Goal: Task Accomplishment & Management: Manage account settings

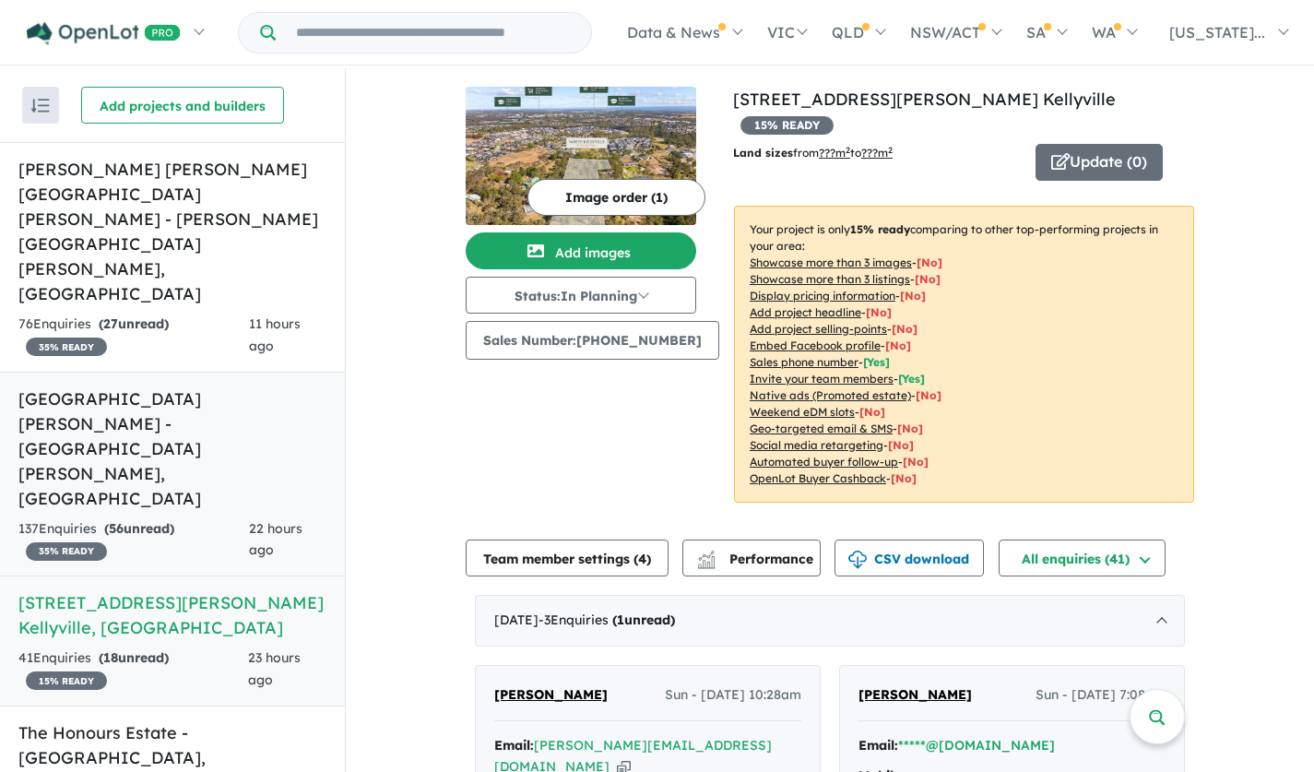
click at [219, 386] on h5 "Claremont Meadows Estate - Claremont Meadows , NSW" at bounding box center [172, 448] width 308 height 124
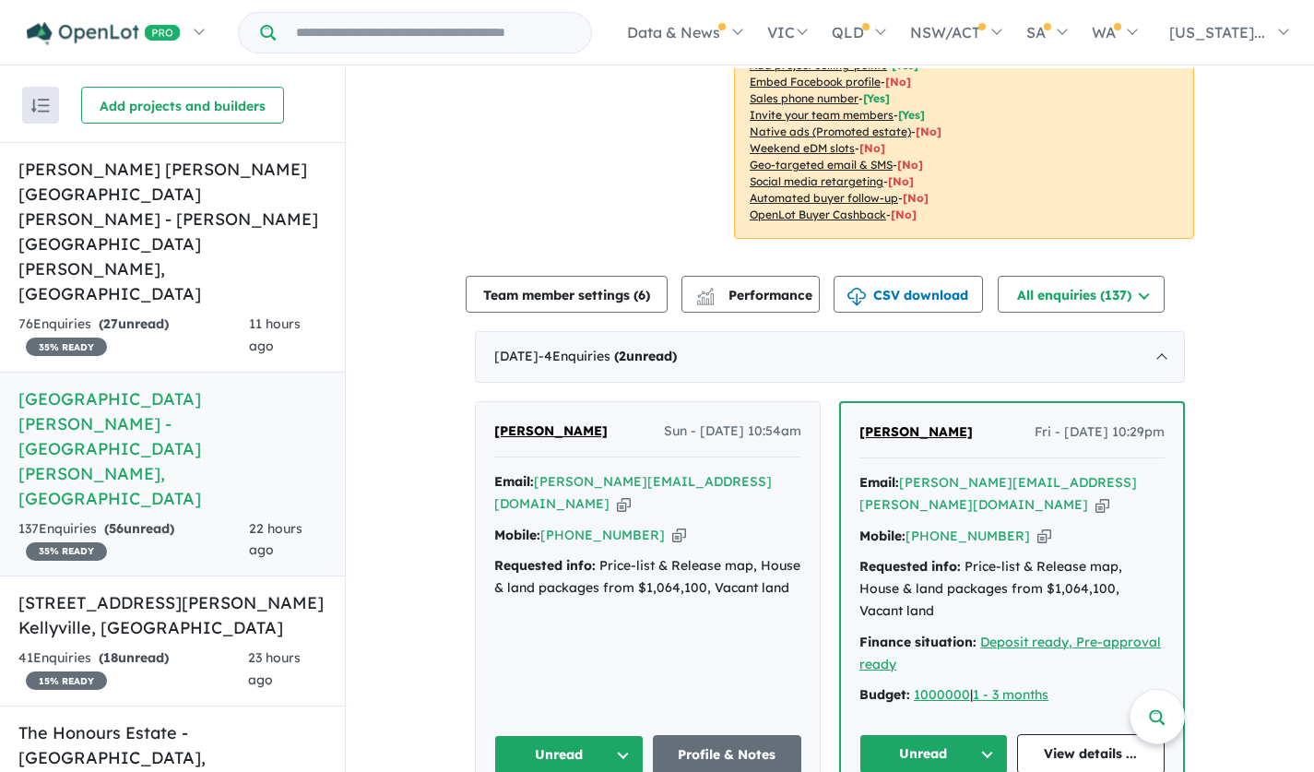
scroll to position [490, 0]
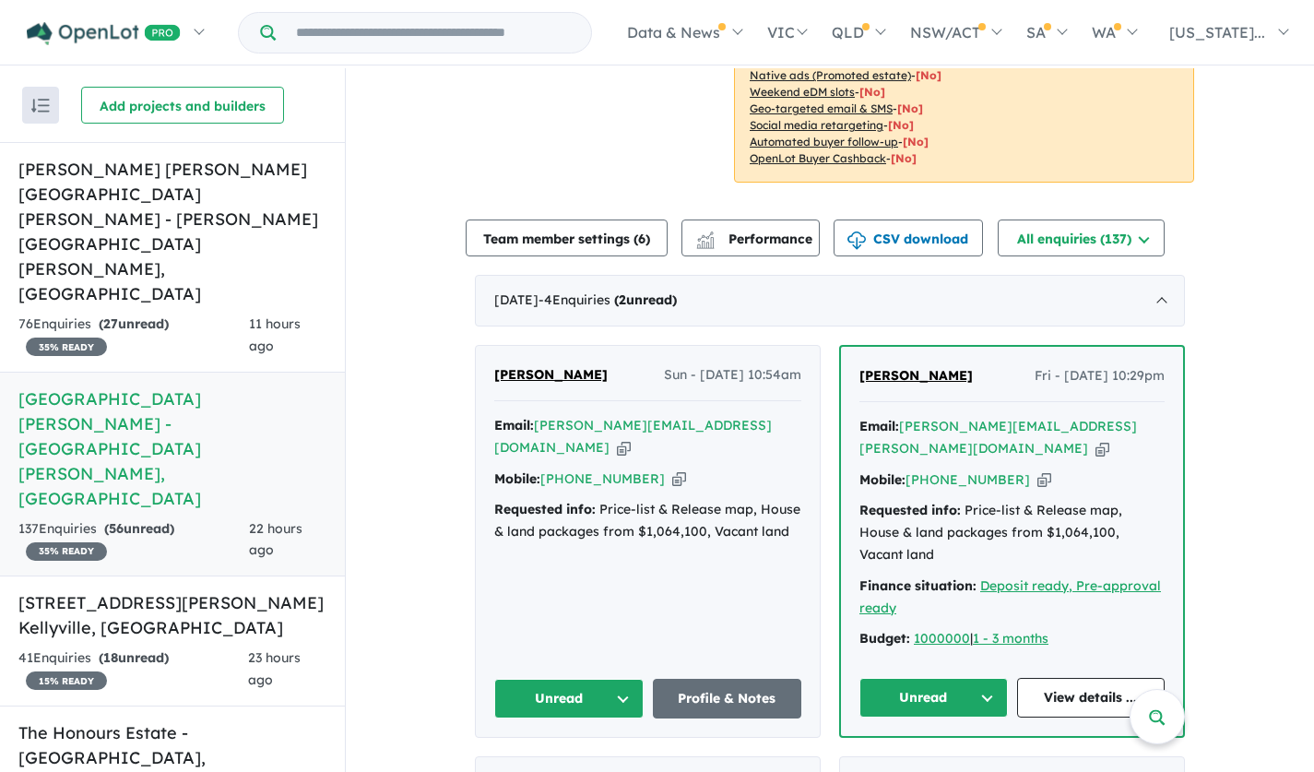
click at [911, 373] on span "HIREN Chavada" at bounding box center [915, 375] width 113 height 17
click at [980, 678] on button "Unread" at bounding box center [933, 698] width 148 height 40
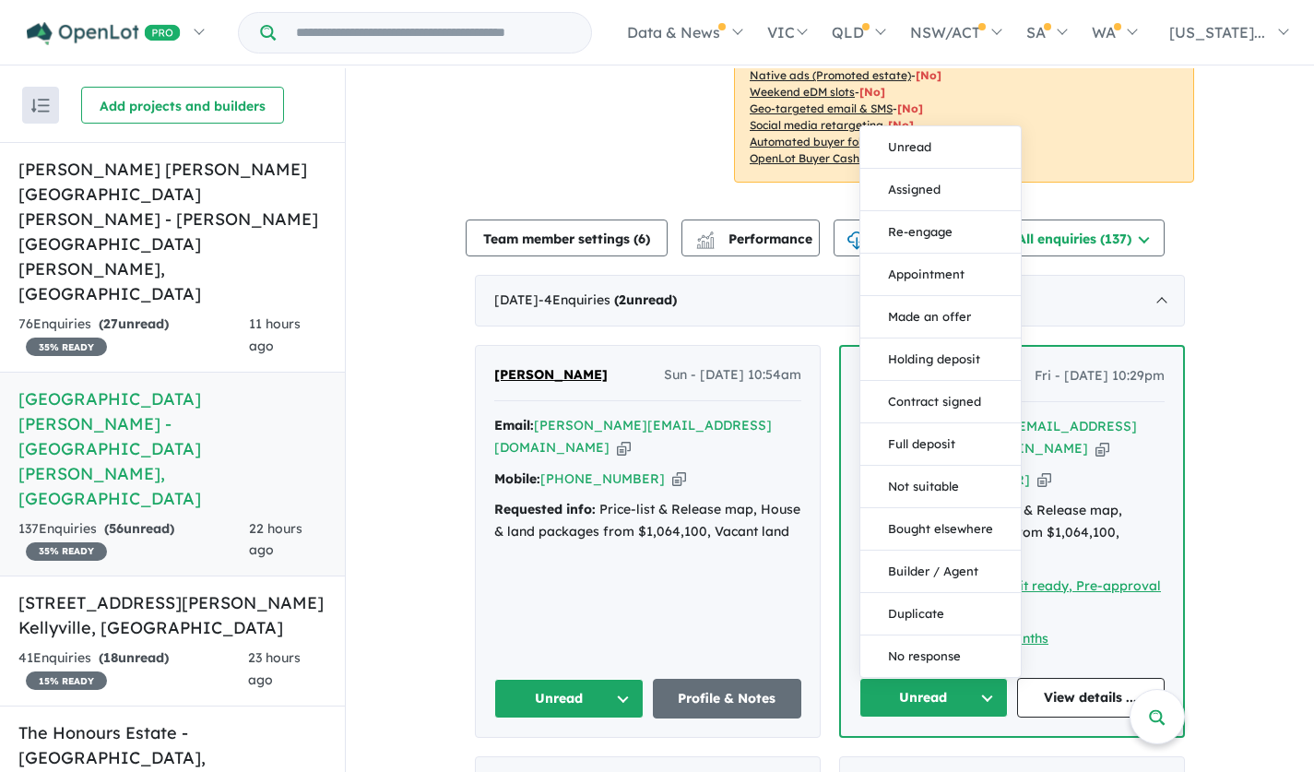
click at [930, 169] on button "Assigned" at bounding box center [940, 190] width 160 height 42
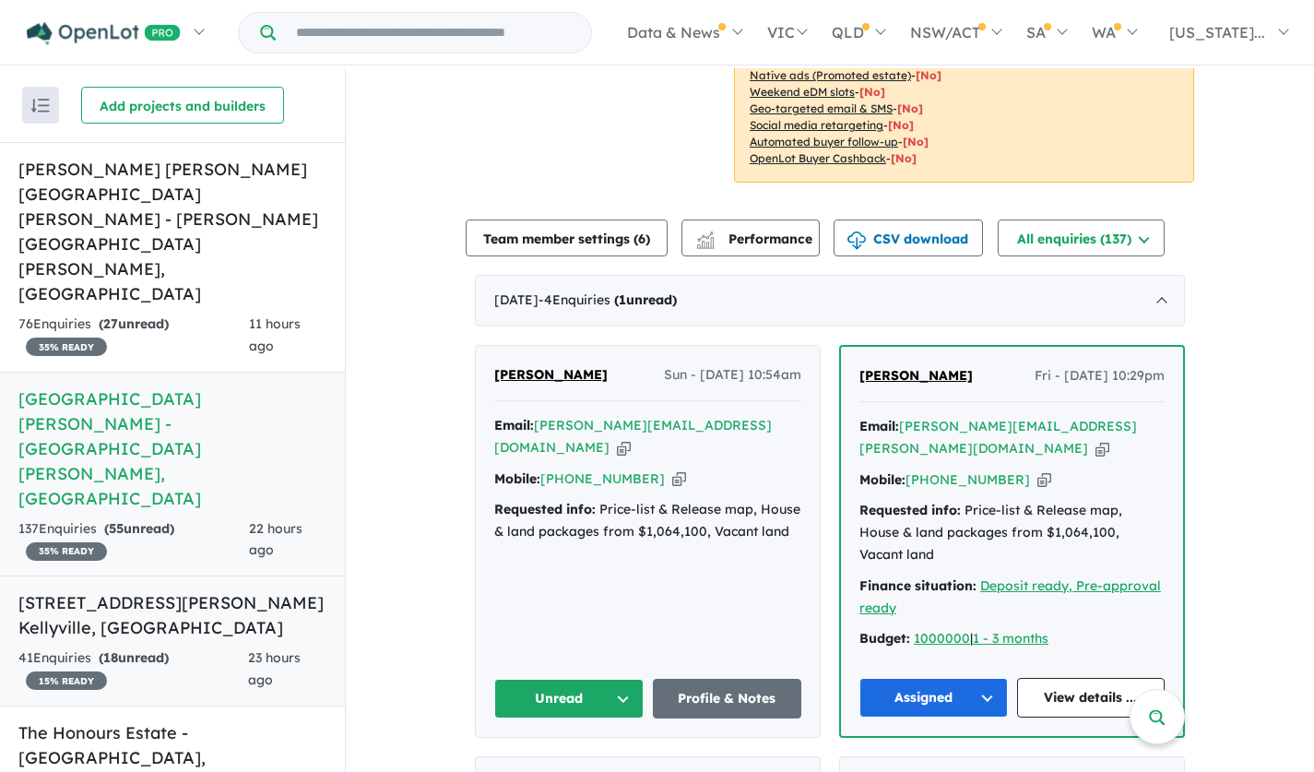
click at [259, 590] on h5 "67 Stringer Road - North Kellyville , NSW" at bounding box center [172, 615] width 308 height 50
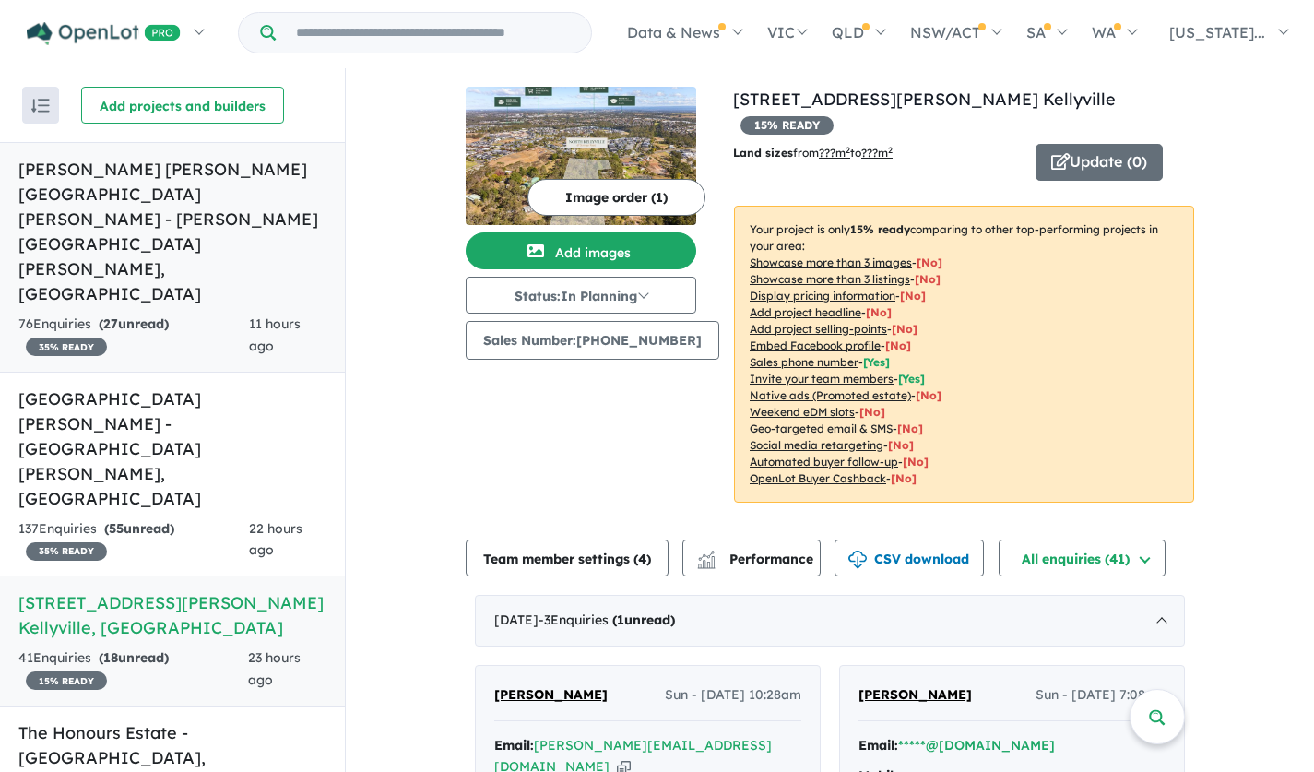
click at [223, 162] on h5 "Landen's Rouse Hill Estate - Rouse Hill , NSW" at bounding box center [172, 231] width 308 height 149
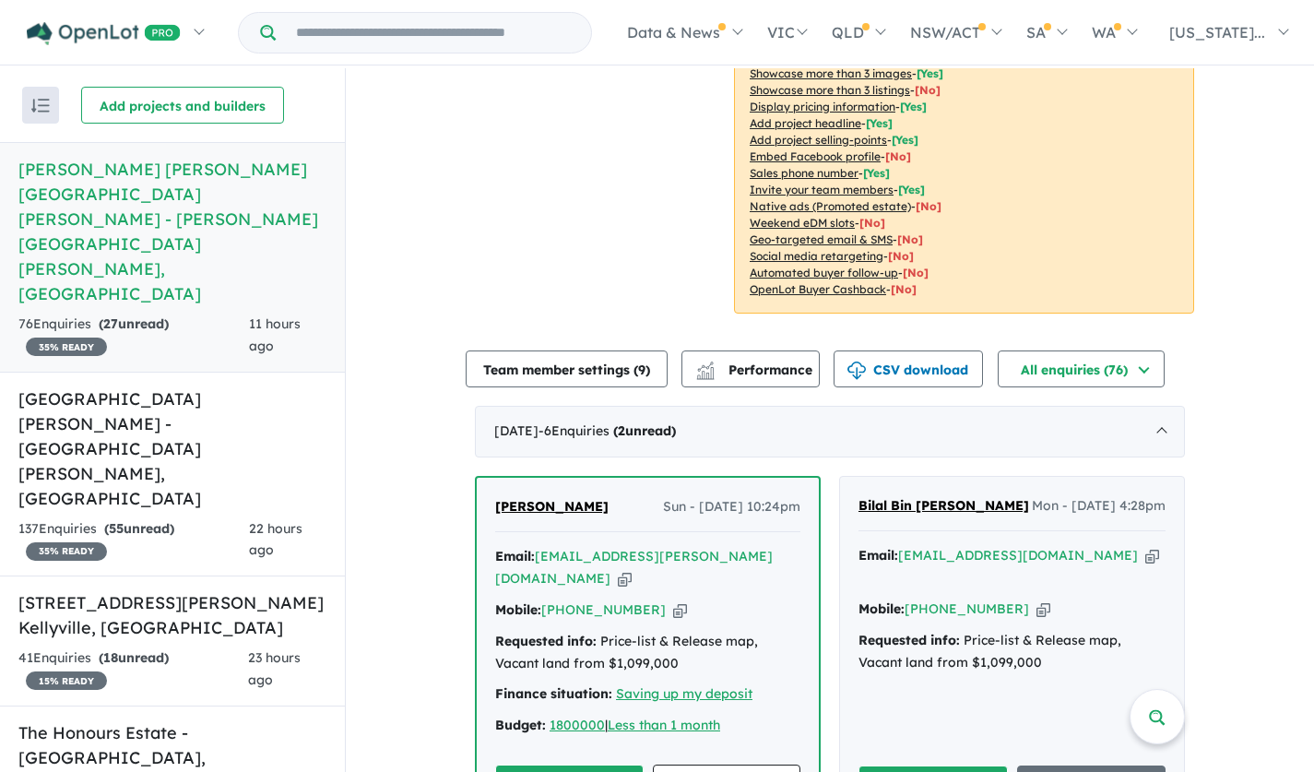
scroll to position [379, 0]
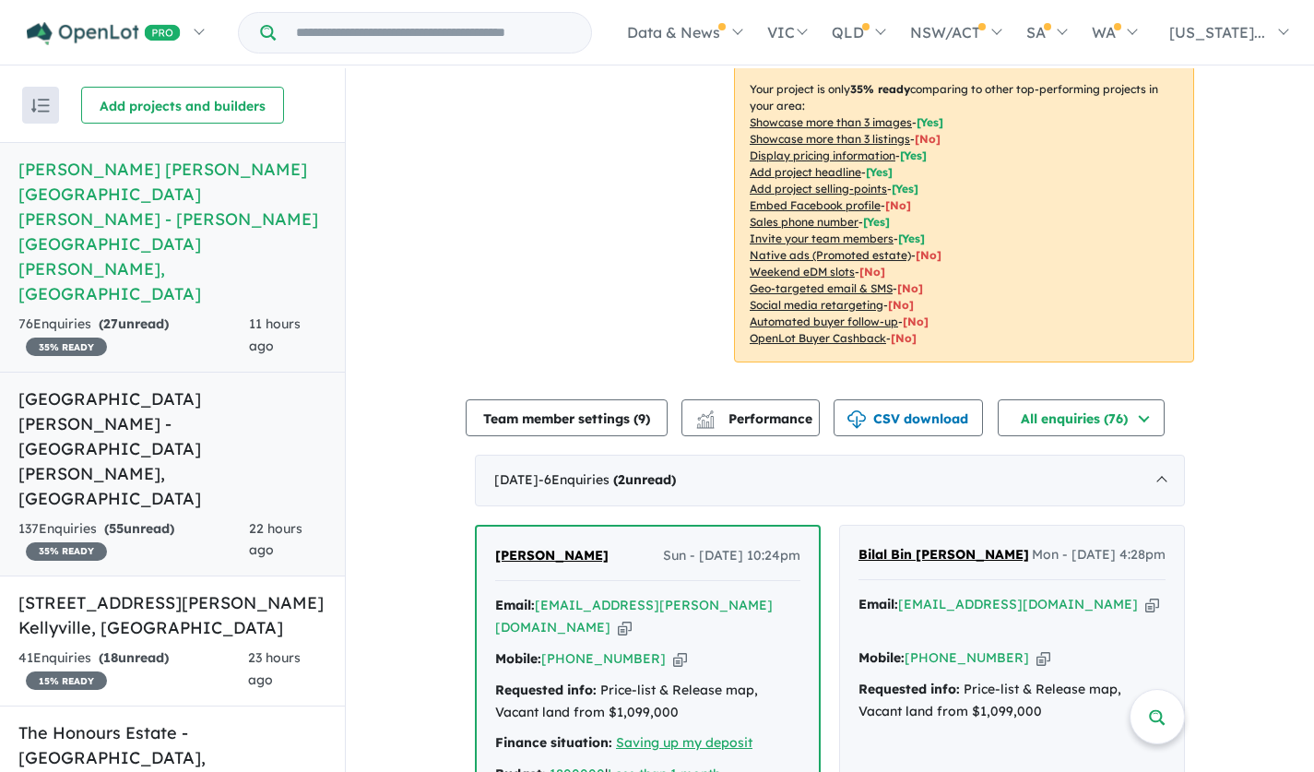
click at [219, 386] on h5 "Claremont Meadows Estate - Claremont Meadows , NSW" at bounding box center [172, 448] width 308 height 124
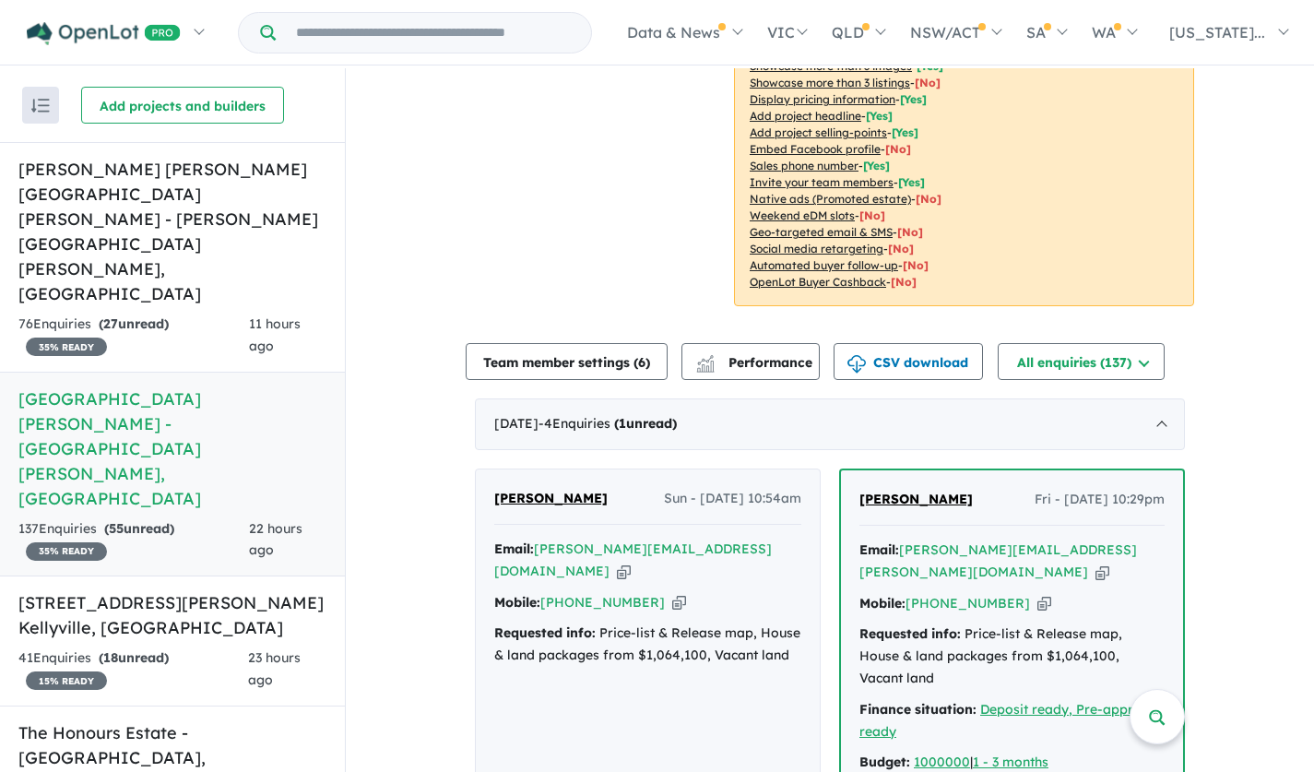
scroll to position [397, 0]
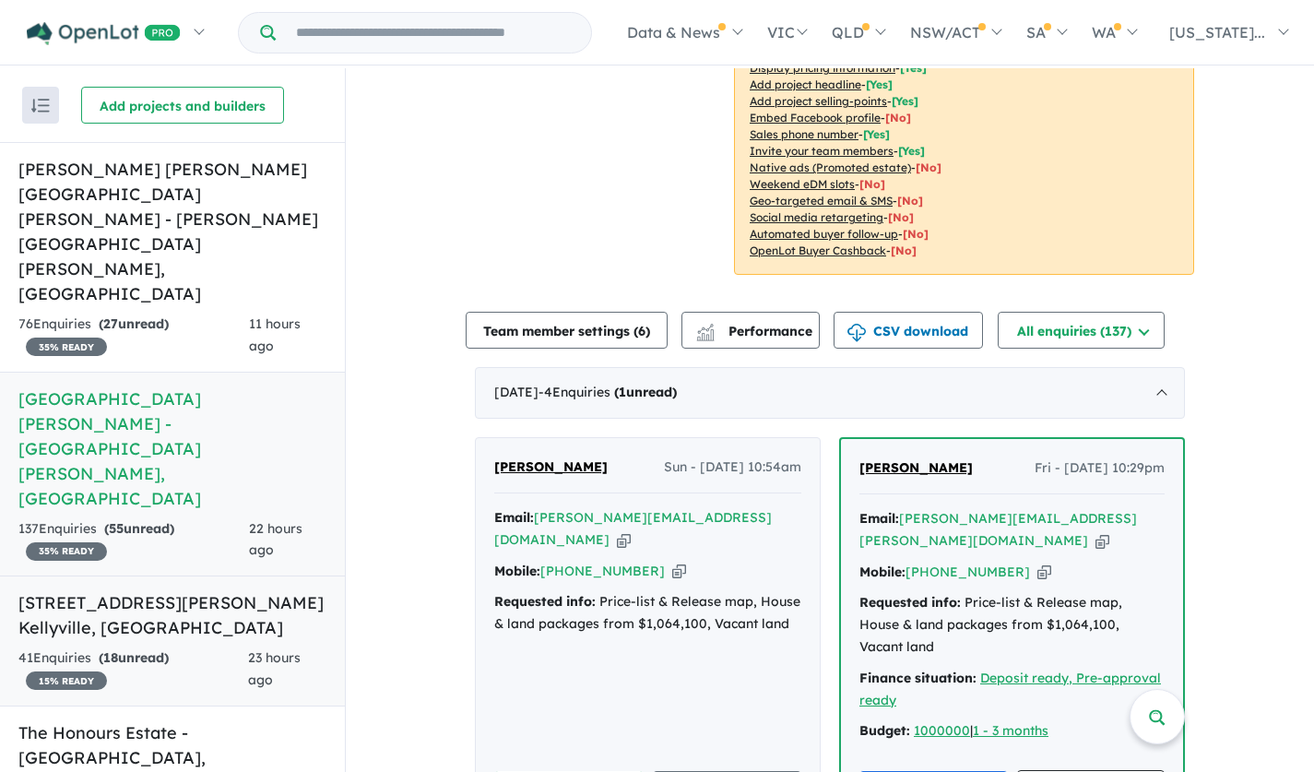
click at [279, 590] on h5 "67 Stringer Road - North Kellyville , NSW" at bounding box center [172, 615] width 308 height 50
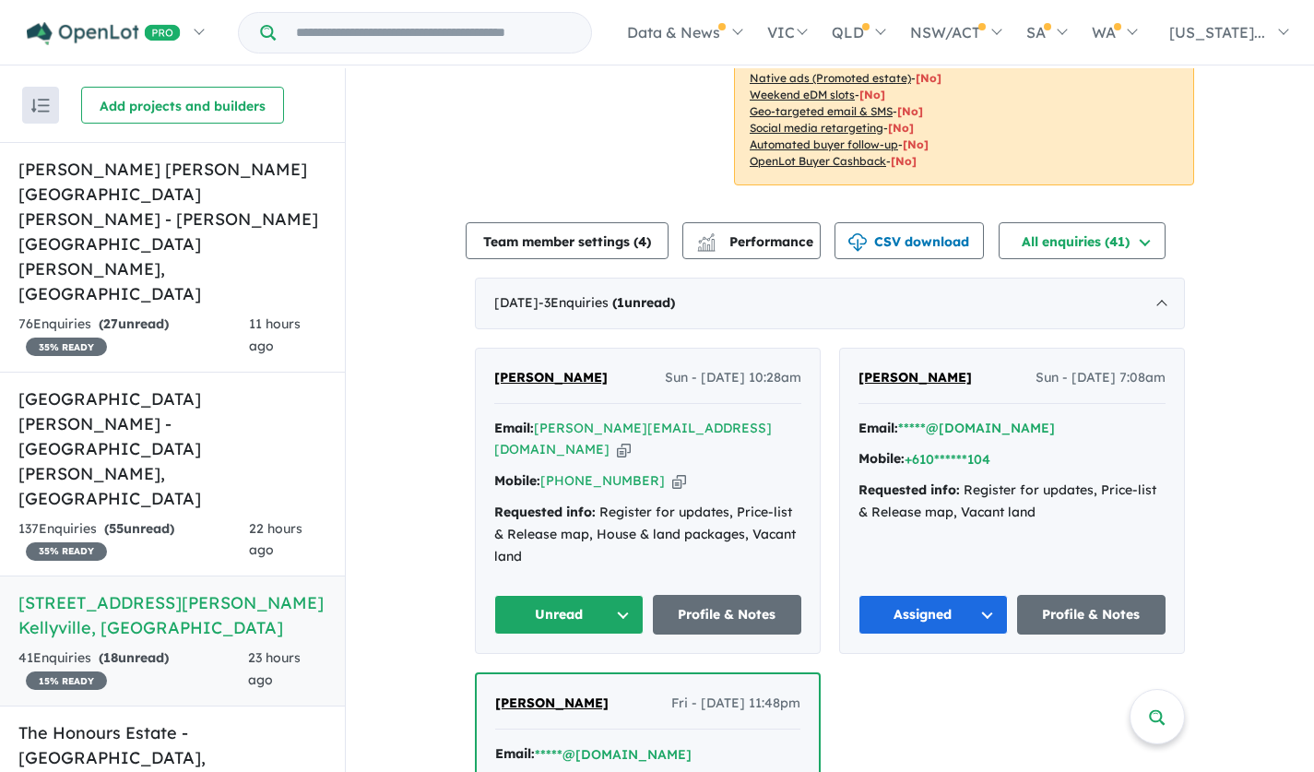
scroll to position [369, 0]
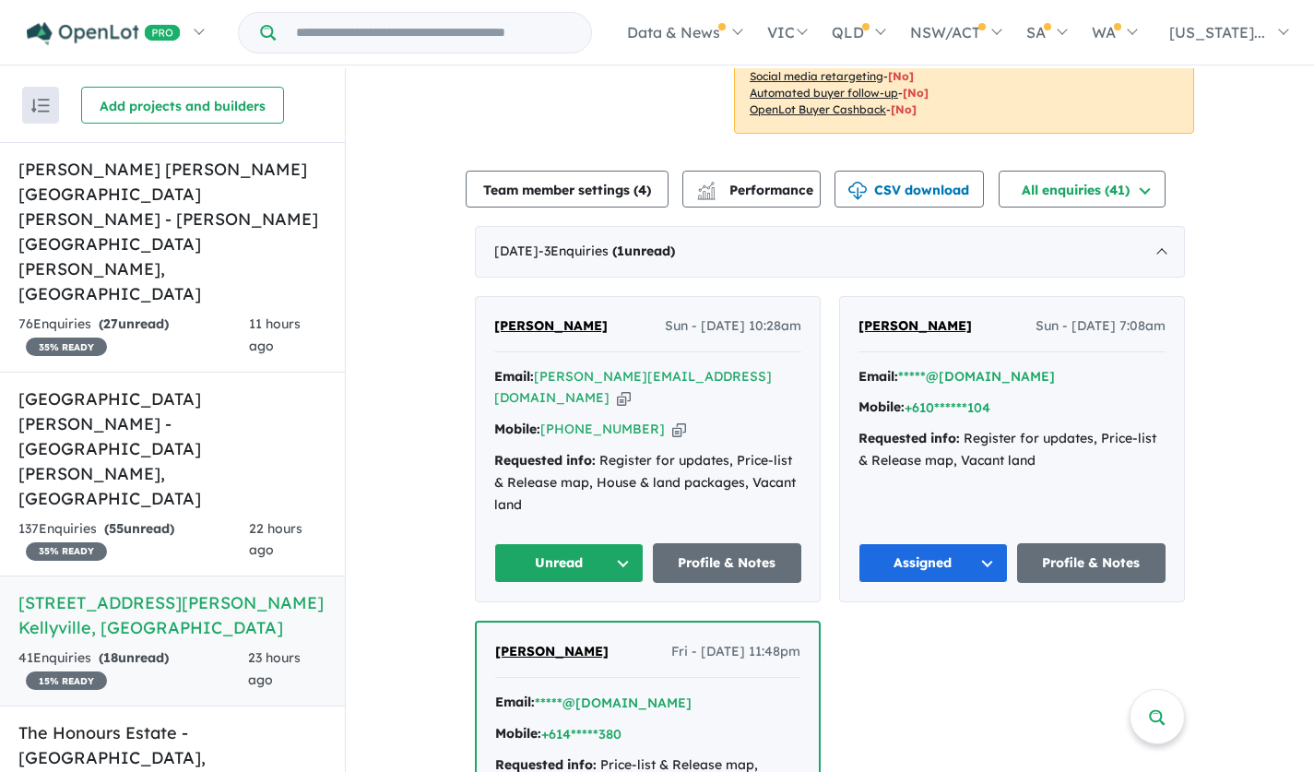
click at [538, 317] on span "Edward G" at bounding box center [550, 325] width 113 height 17
click at [196, 386] on h5 "Claremont Meadows Estate - Claremont Meadows , NSW" at bounding box center [172, 448] width 308 height 124
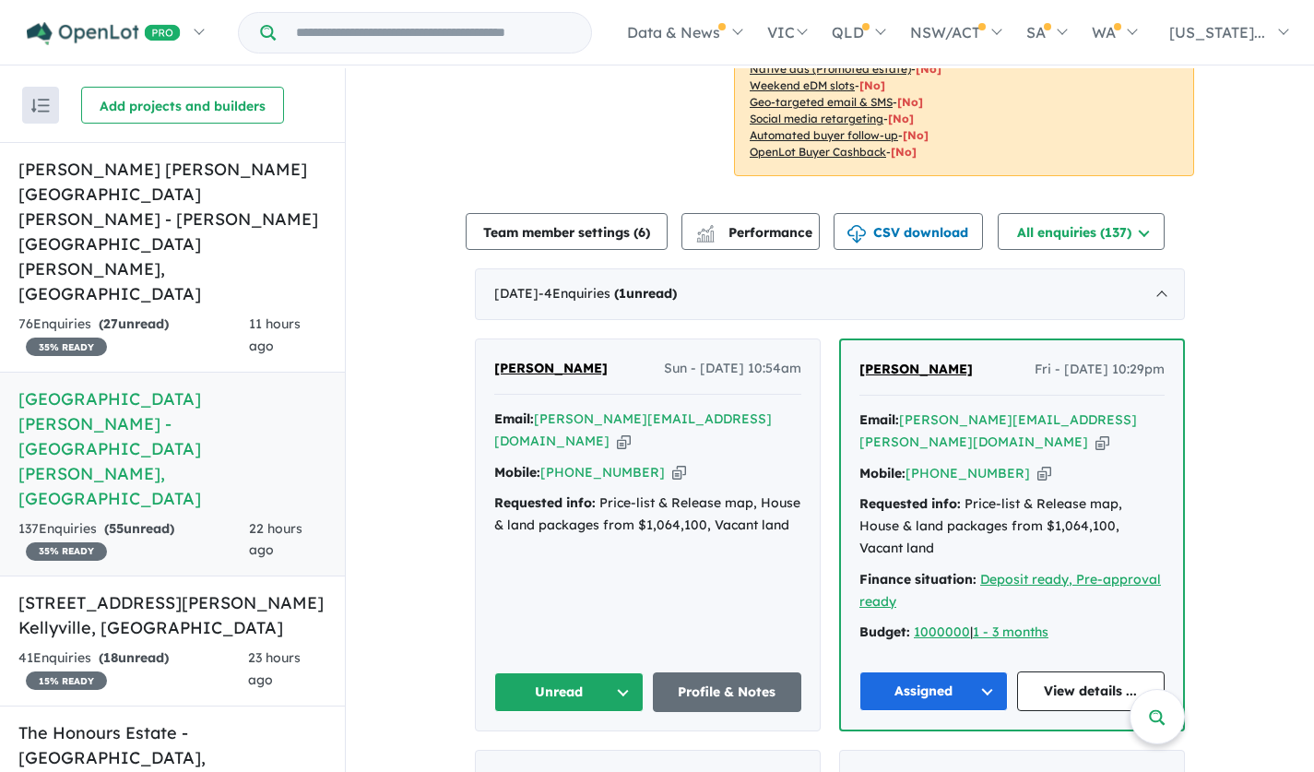
scroll to position [553, 0]
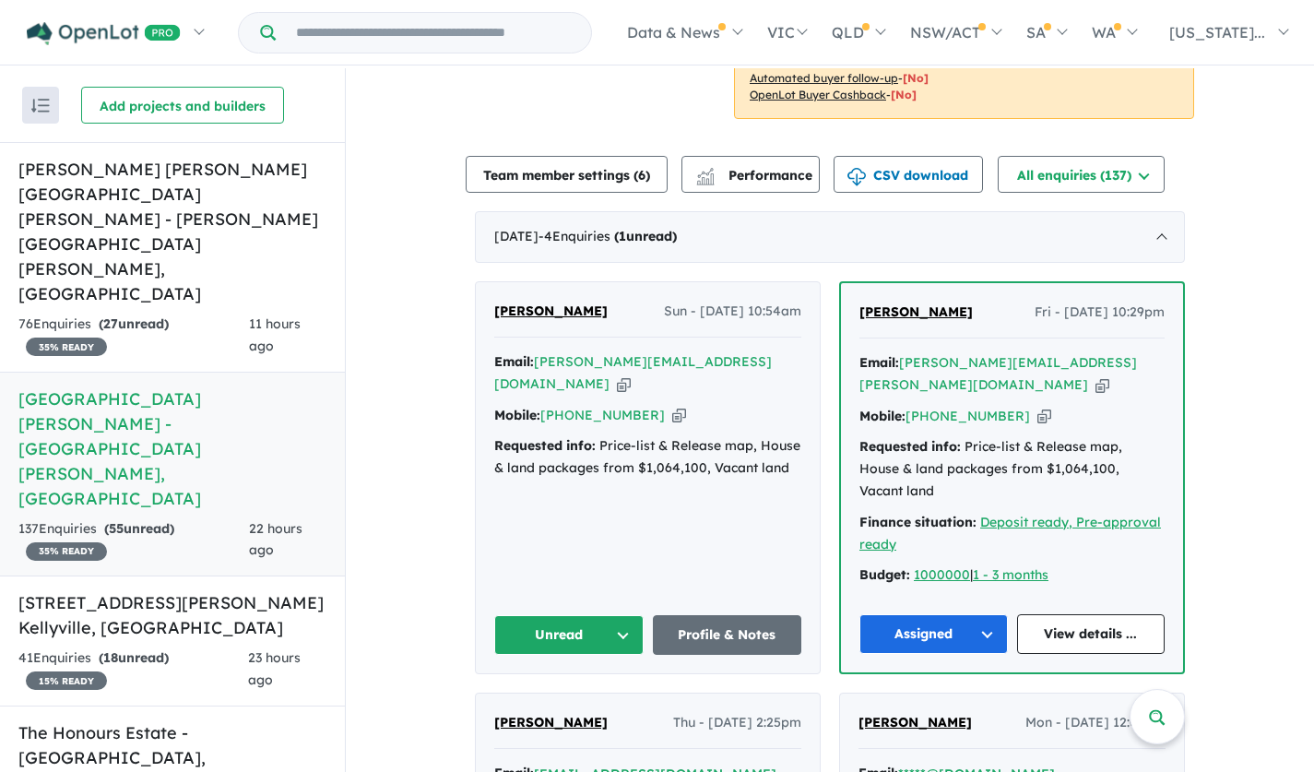
click at [543, 312] on span "Edward G" at bounding box center [550, 310] width 113 height 17
click at [620, 615] on button "Unread" at bounding box center [568, 635] width 149 height 40
click at [567, 700] on button "Assigned" at bounding box center [575, 721] width 160 height 42
click at [237, 590] on h5 "67 Stringer Road - North Kellyville , NSW" at bounding box center [172, 615] width 308 height 50
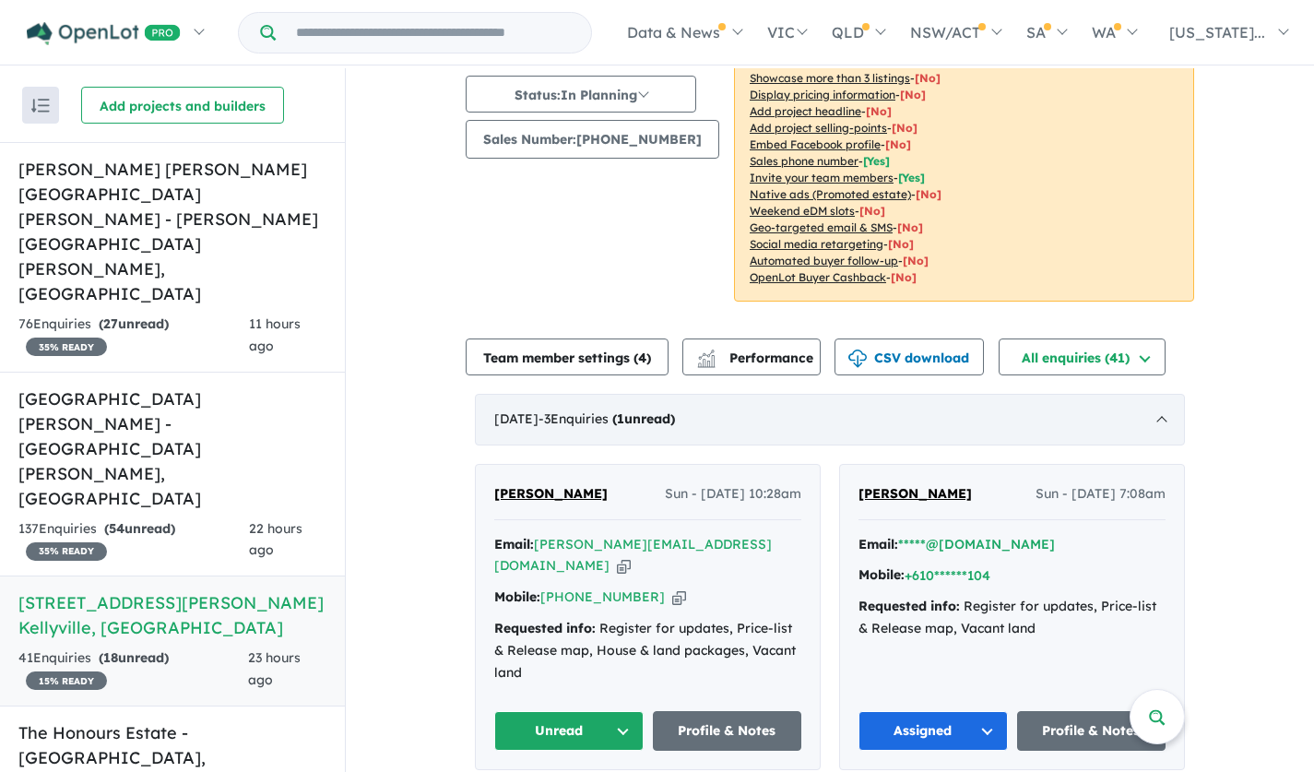
scroll to position [203, 0]
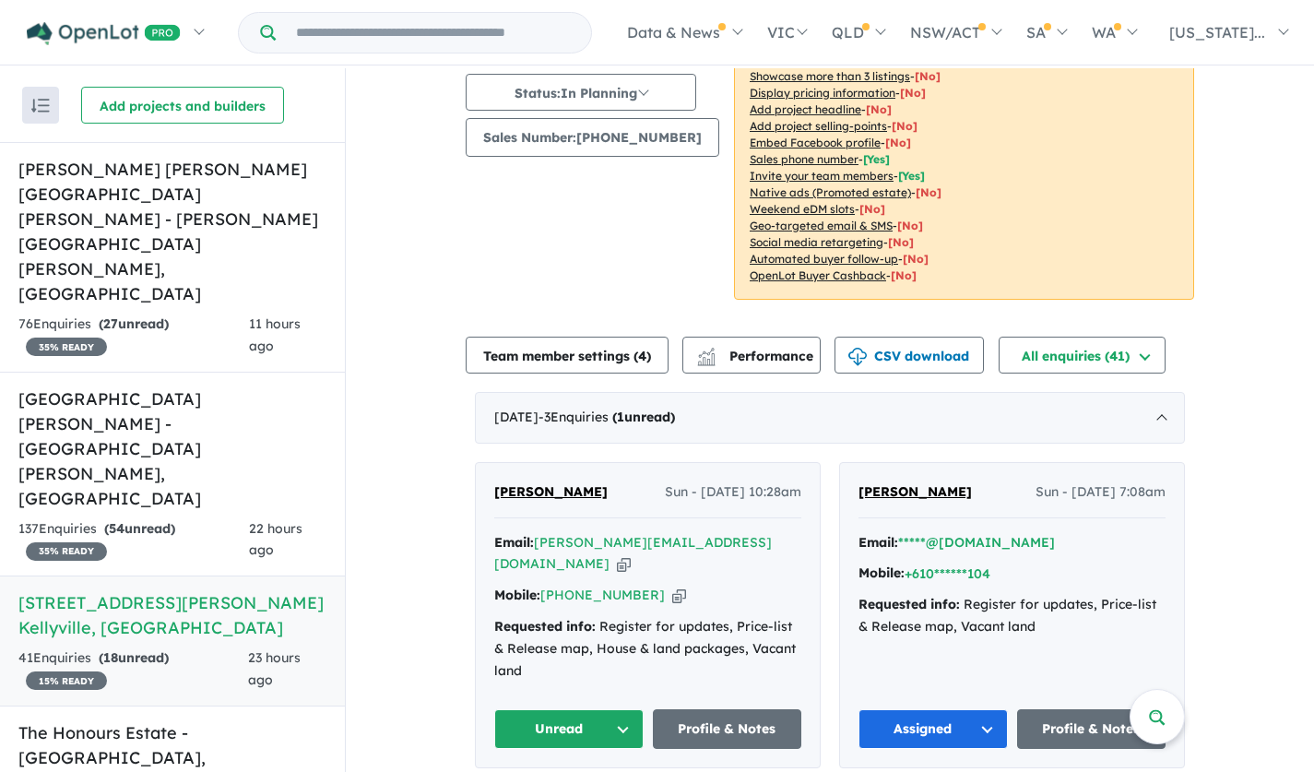
click at [569, 715] on button "Unread" at bounding box center [568, 729] width 149 height 40
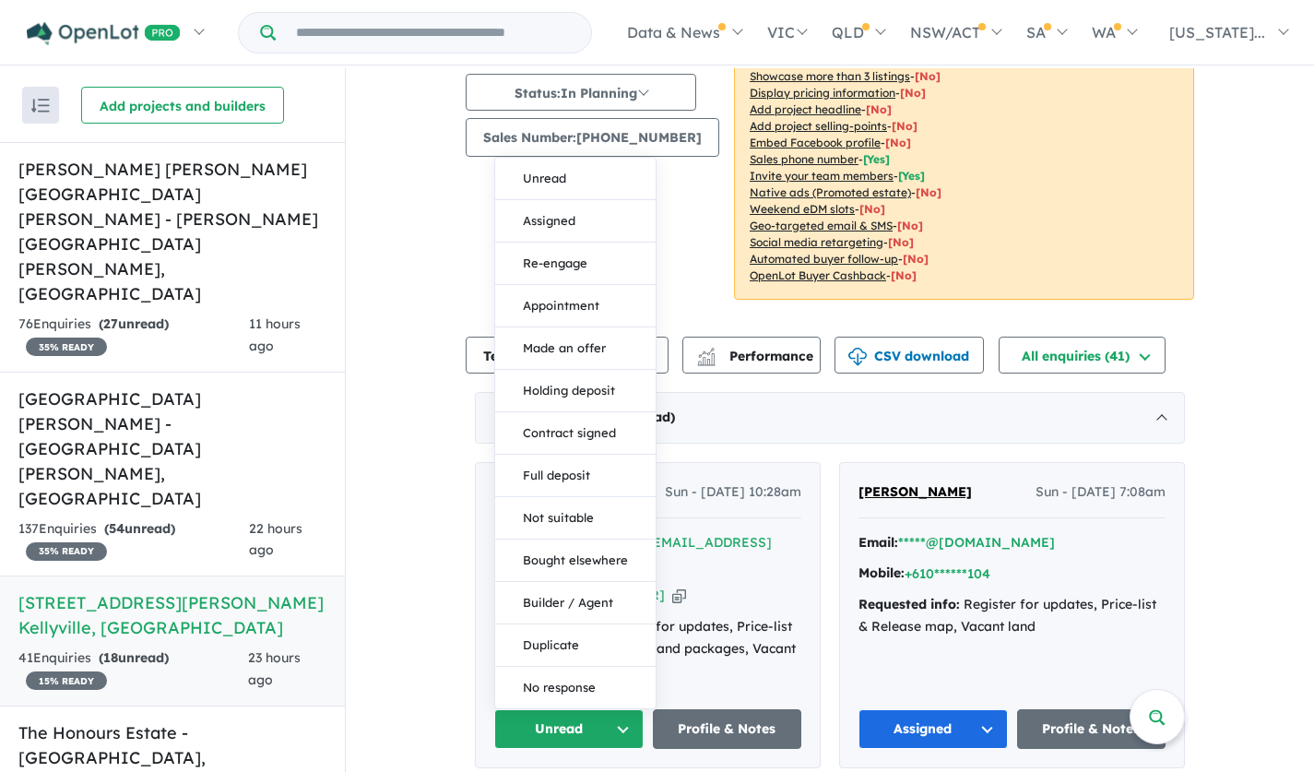
click at [556, 200] on button "Assigned" at bounding box center [575, 221] width 160 height 42
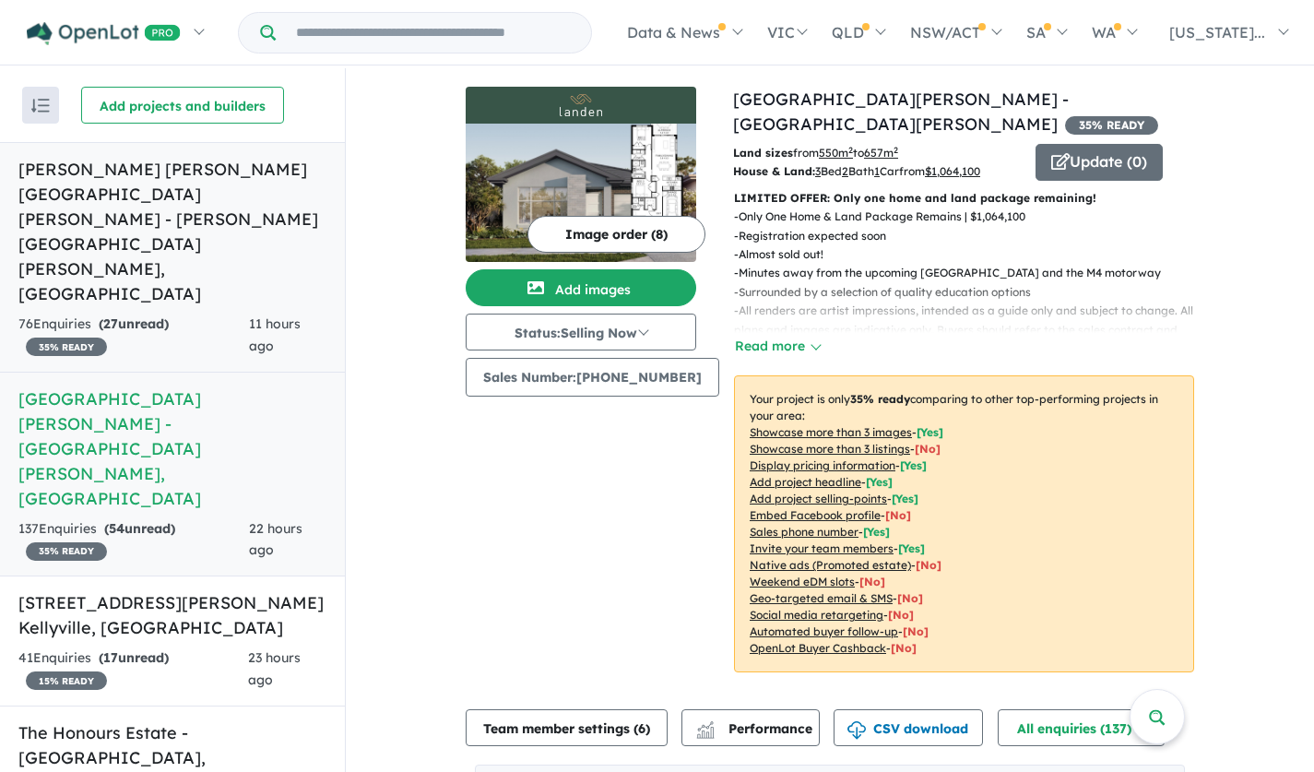
click at [69, 173] on h5 "Landen's Rouse Hill Estate - Rouse Hill , NSW" at bounding box center [172, 231] width 308 height 149
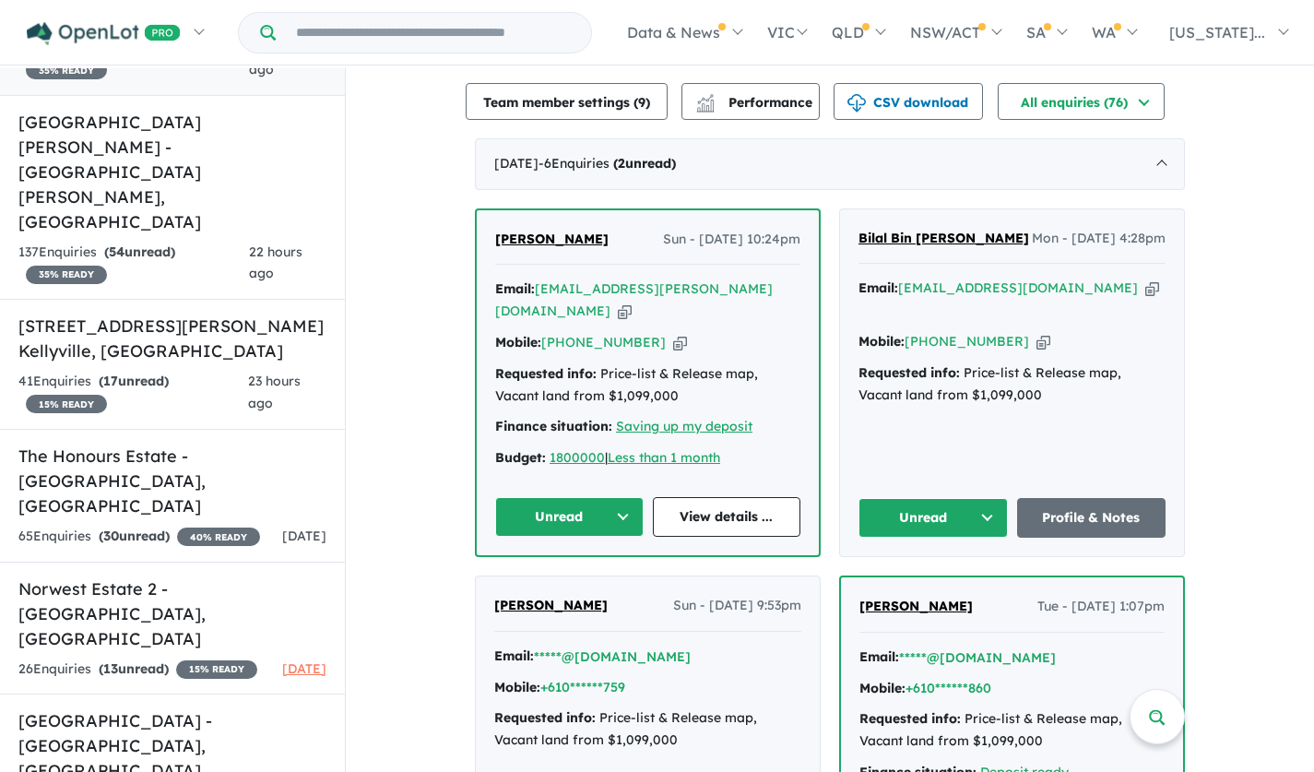
scroll to position [738, 0]
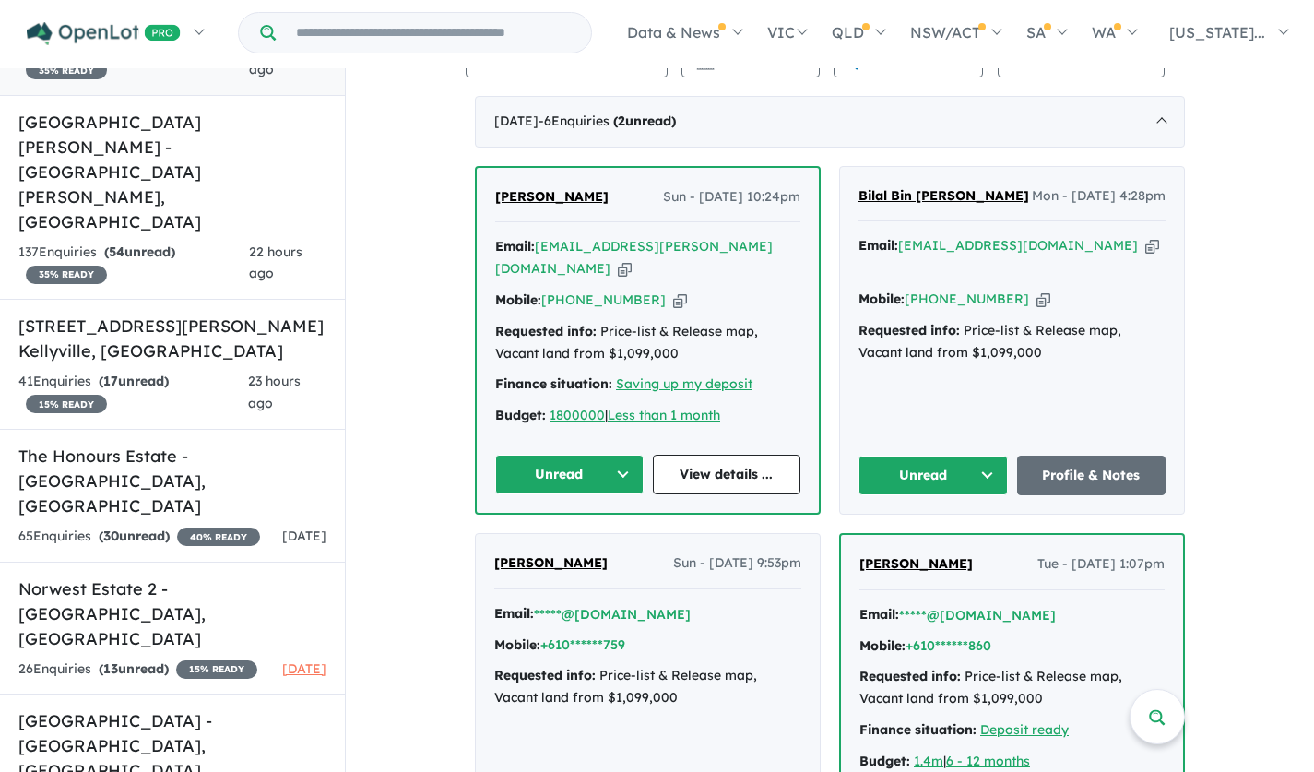
click at [928, 187] on span "Bilal Bin Aftab" at bounding box center [943, 195] width 171 height 17
click at [909, 455] on button "Unread" at bounding box center [932, 475] width 149 height 40
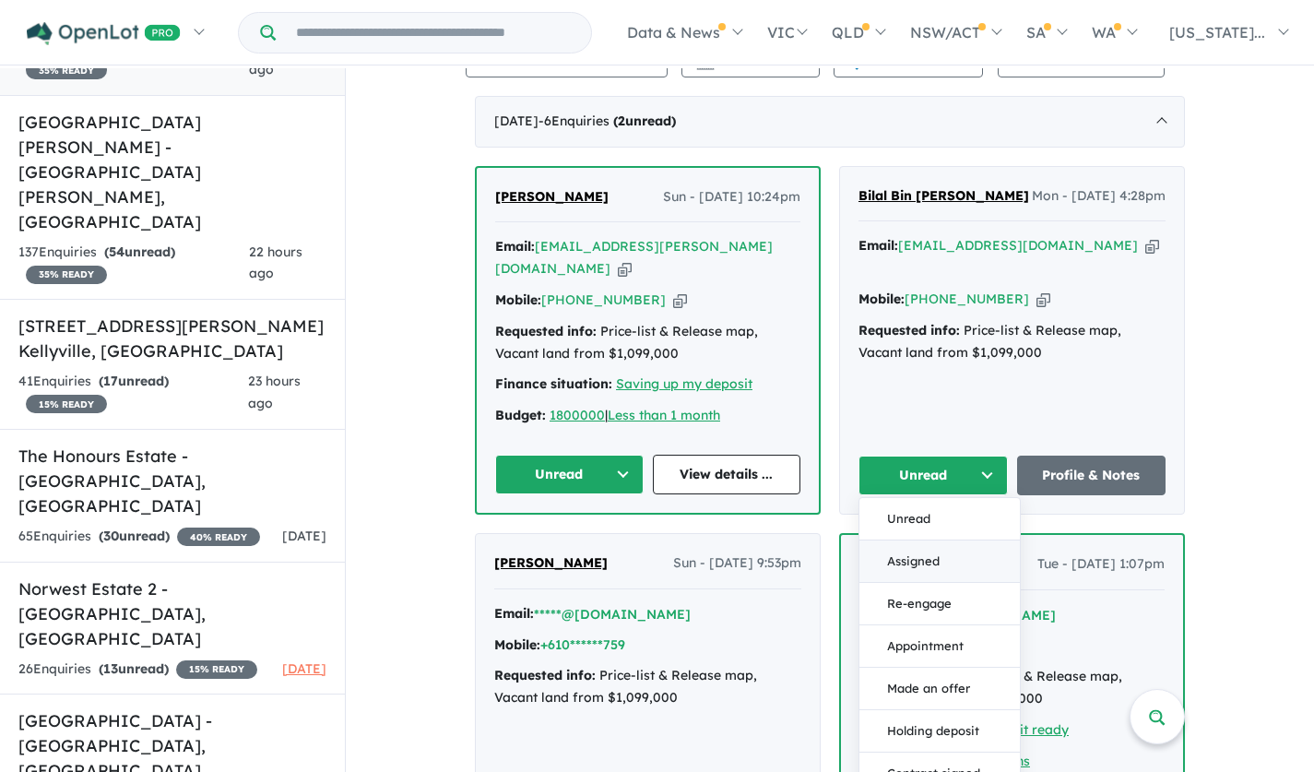
click at [947, 540] on button "Assigned" at bounding box center [939, 561] width 160 height 42
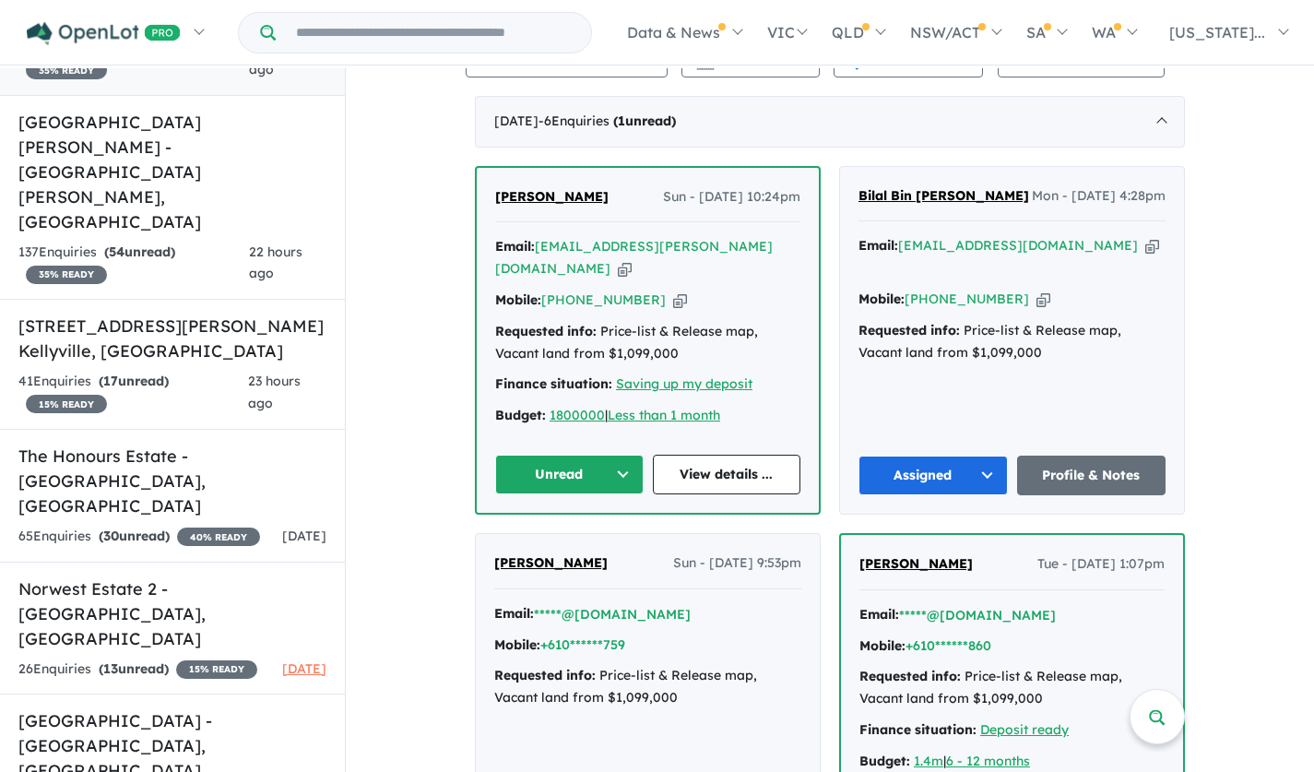
click at [525, 188] on span "[PERSON_NAME]" at bounding box center [551, 196] width 113 height 17
click at [618, 455] on button "Unread" at bounding box center [569, 475] width 148 height 40
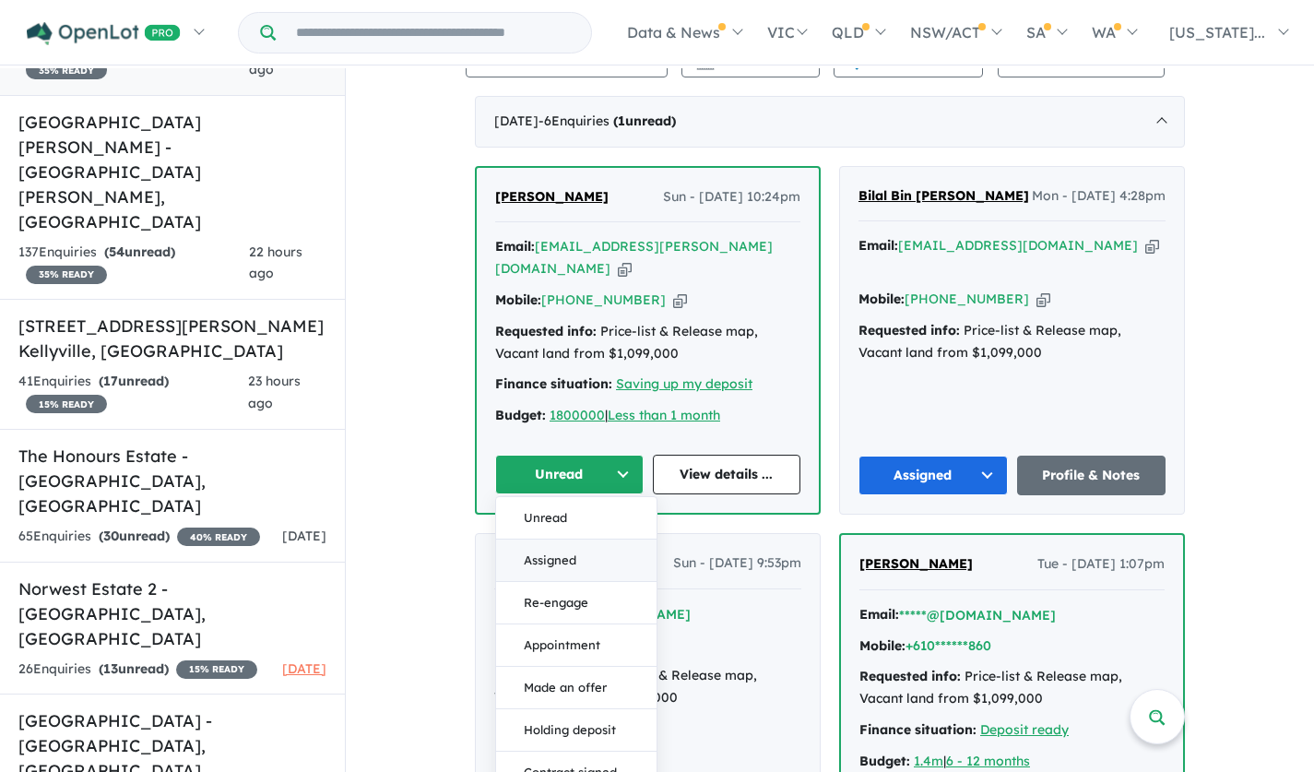
click at [549, 539] on button "Assigned" at bounding box center [576, 560] width 160 height 42
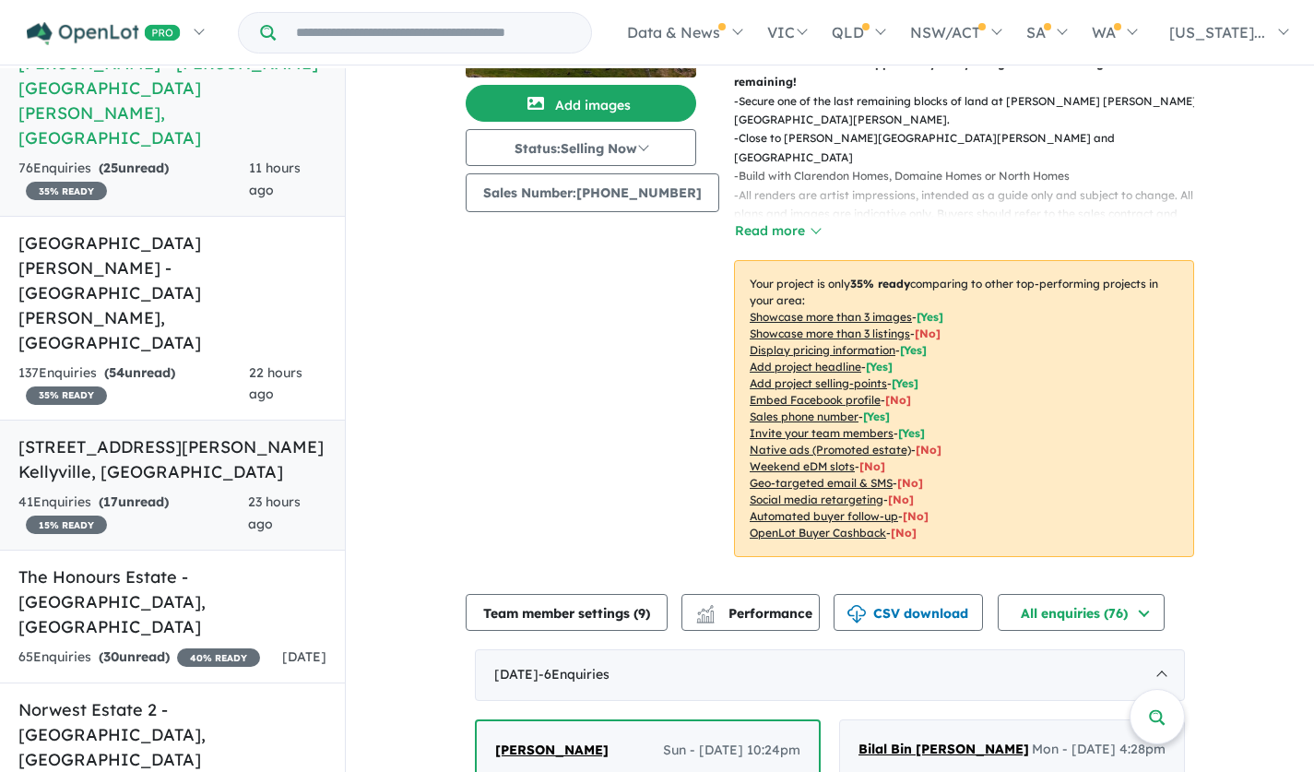
scroll to position [0, 0]
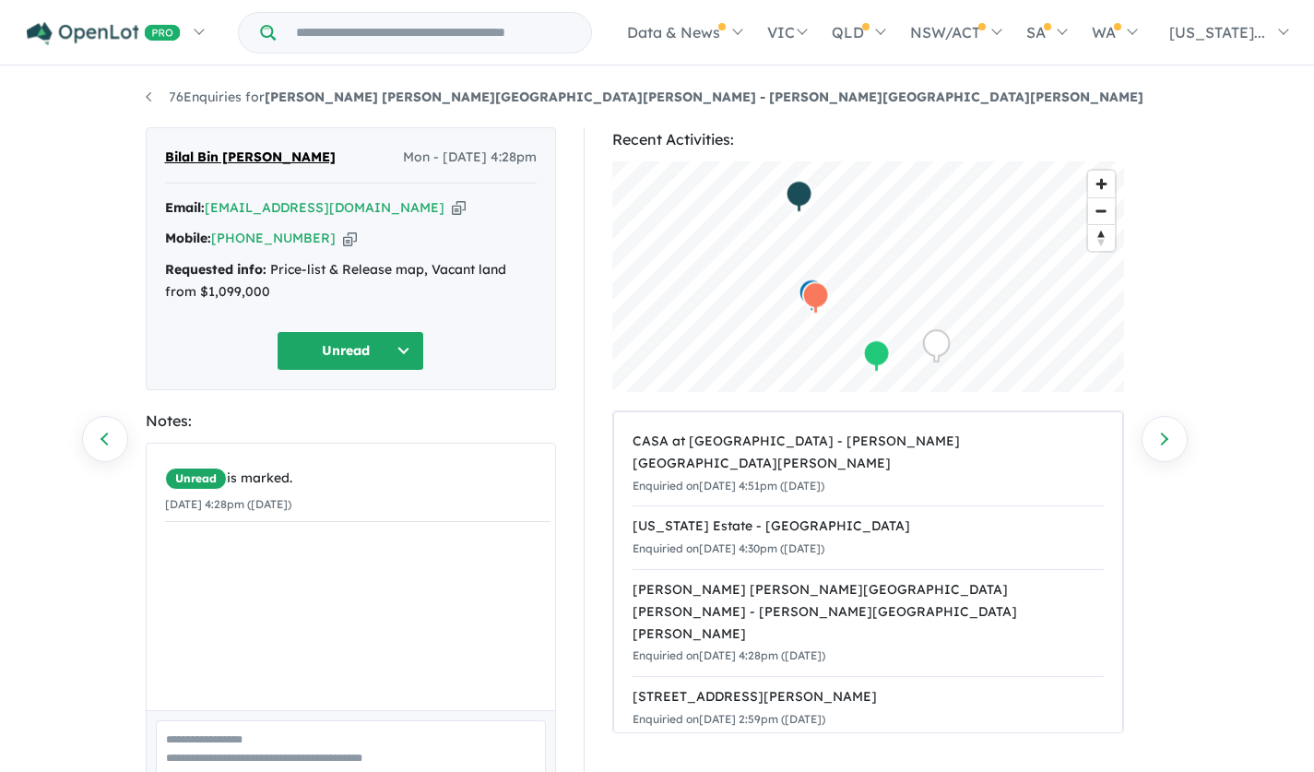
click at [412, 347] on button "Unread" at bounding box center [351, 351] width 148 height 40
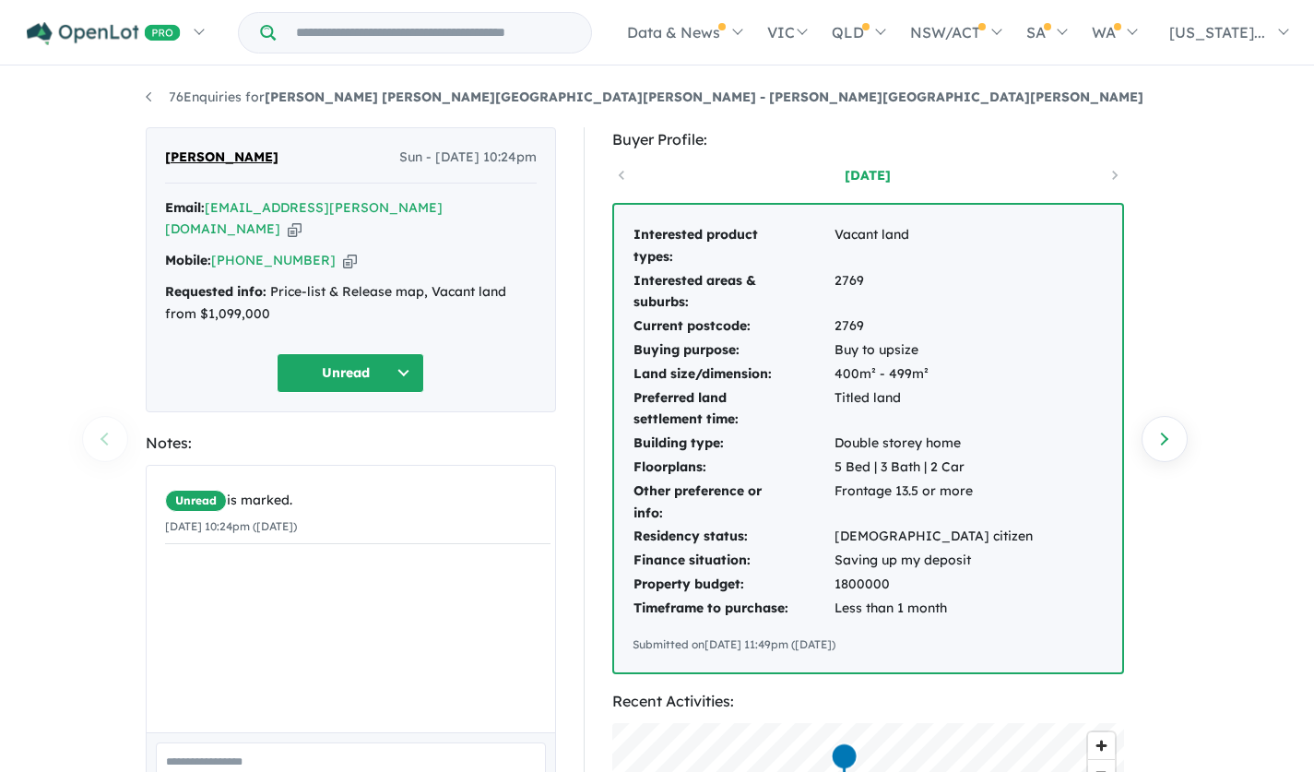
click at [389, 356] on button "Unread" at bounding box center [351, 373] width 148 height 40
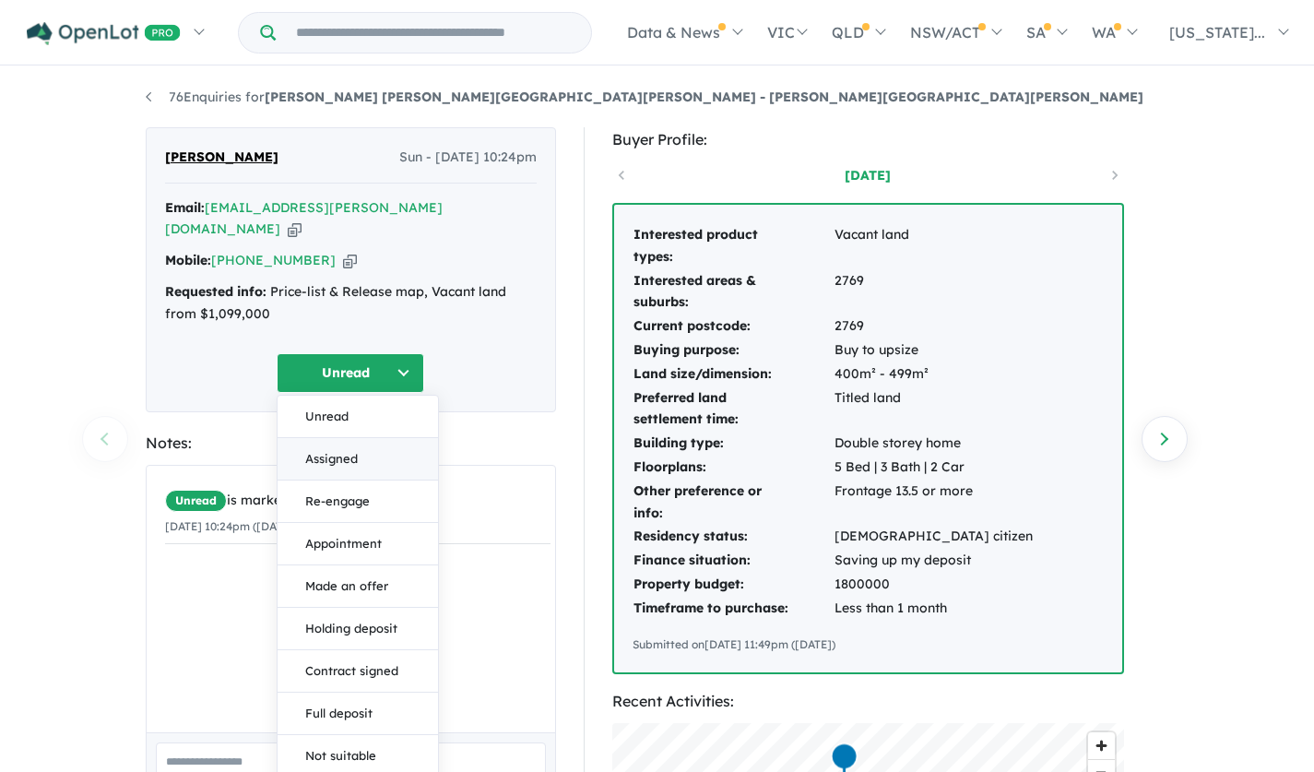
click at [328, 439] on button "Assigned" at bounding box center [358, 459] width 160 height 42
